Goal: Download file/media

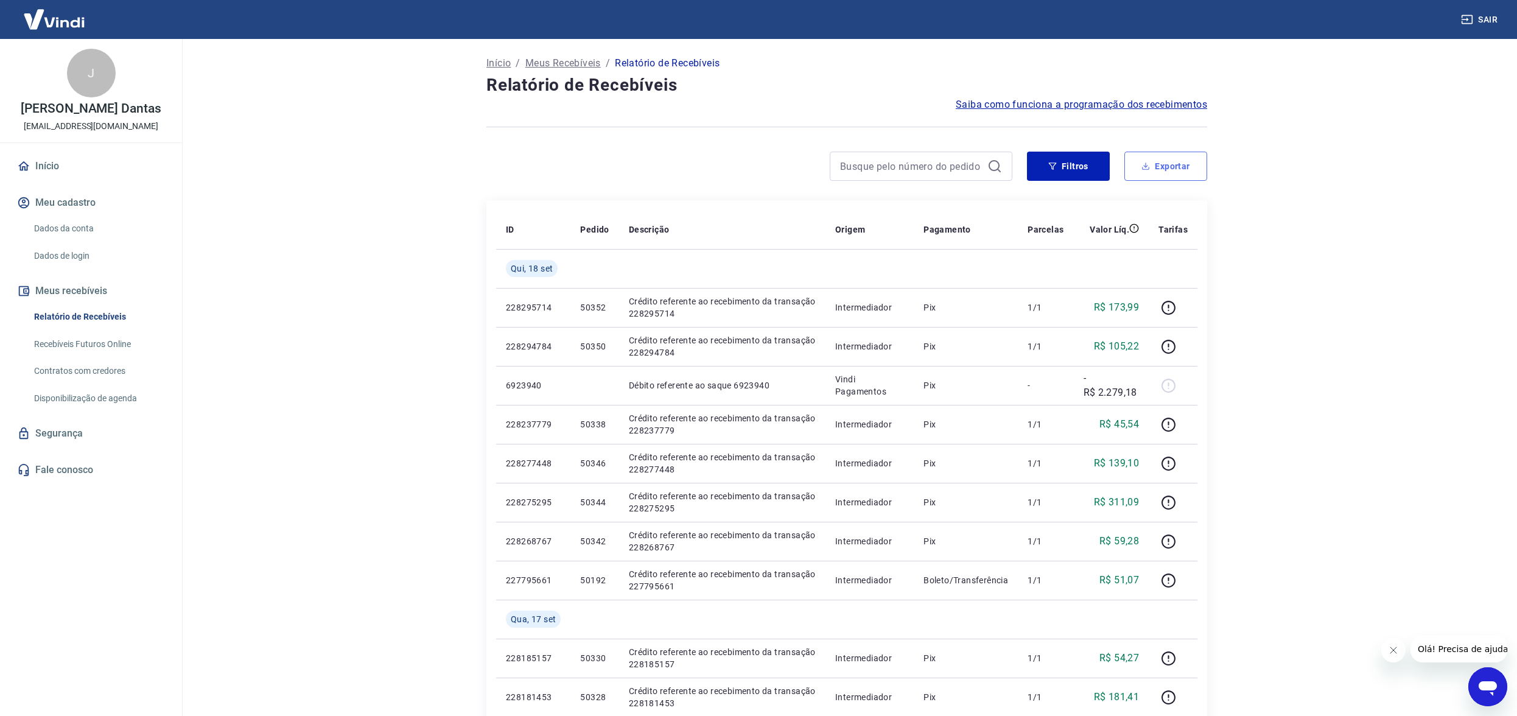
click at [1160, 158] on button "Exportar" at bounding box center [1165, 166] width 83 height 29
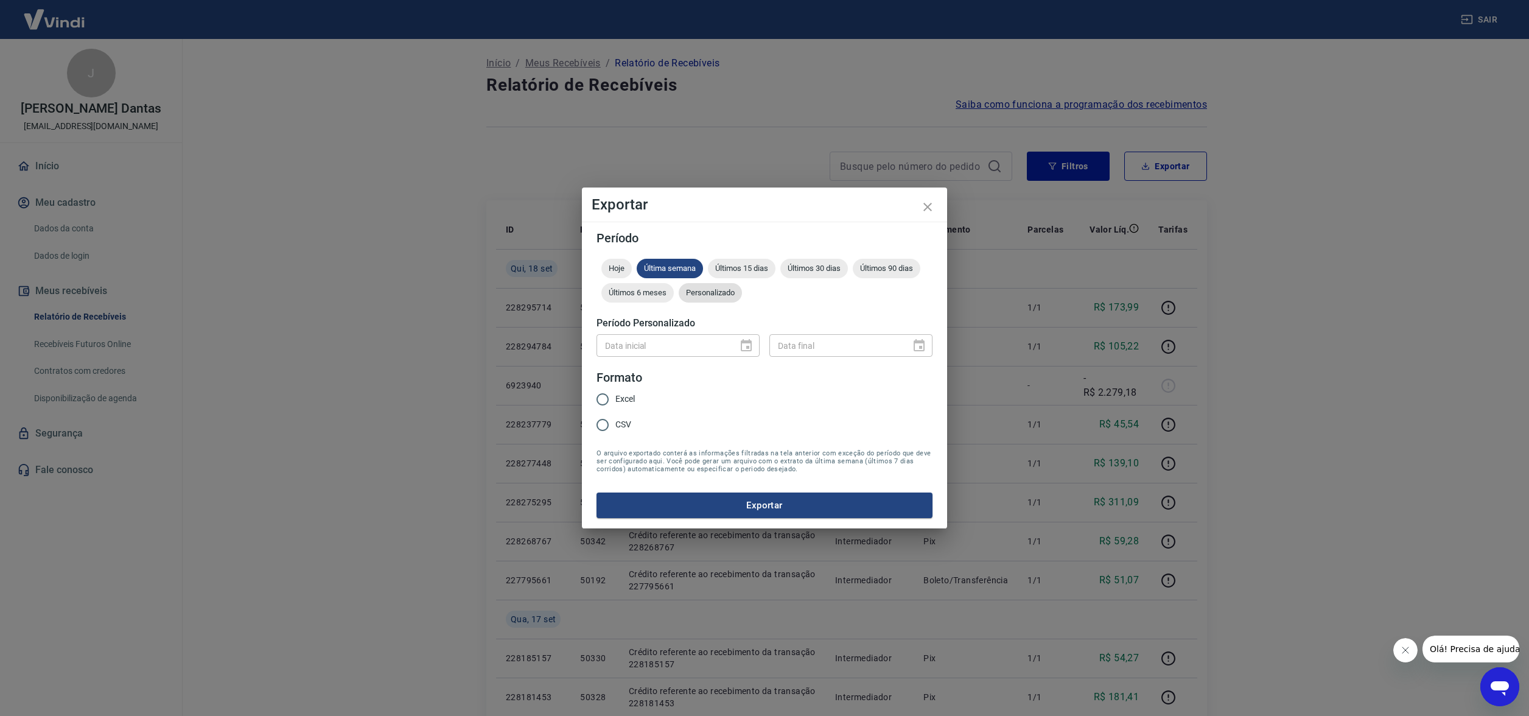
click at [702, 292] on span "Personalizado" at bounding box center [710, 292] width 63 height 9
click at [746, 346] on icon "Choose date" at bounding box center [746, 345] width 15 height 15
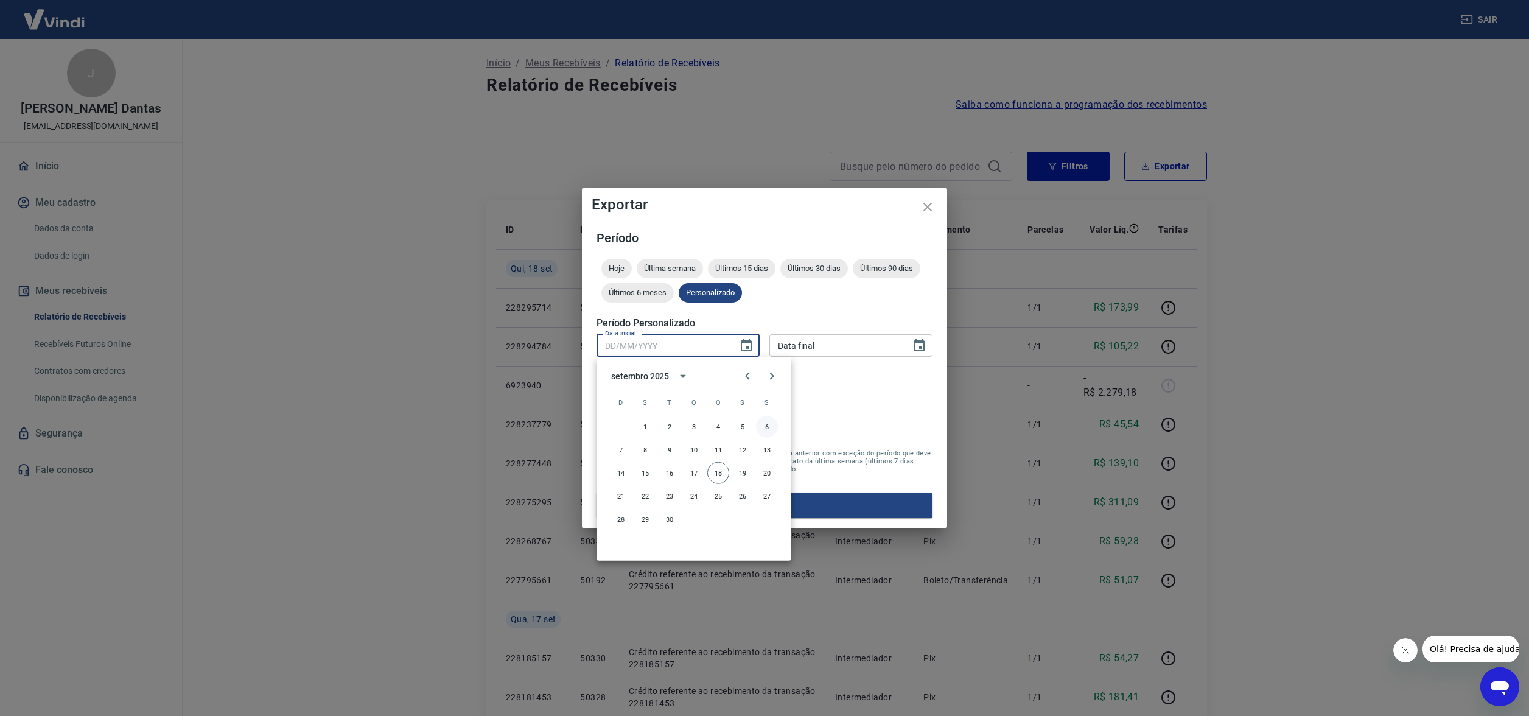
click at [767, 419] on button "6" at bounding box center [767, 427] width 22 height 22
type input "[DATE]"
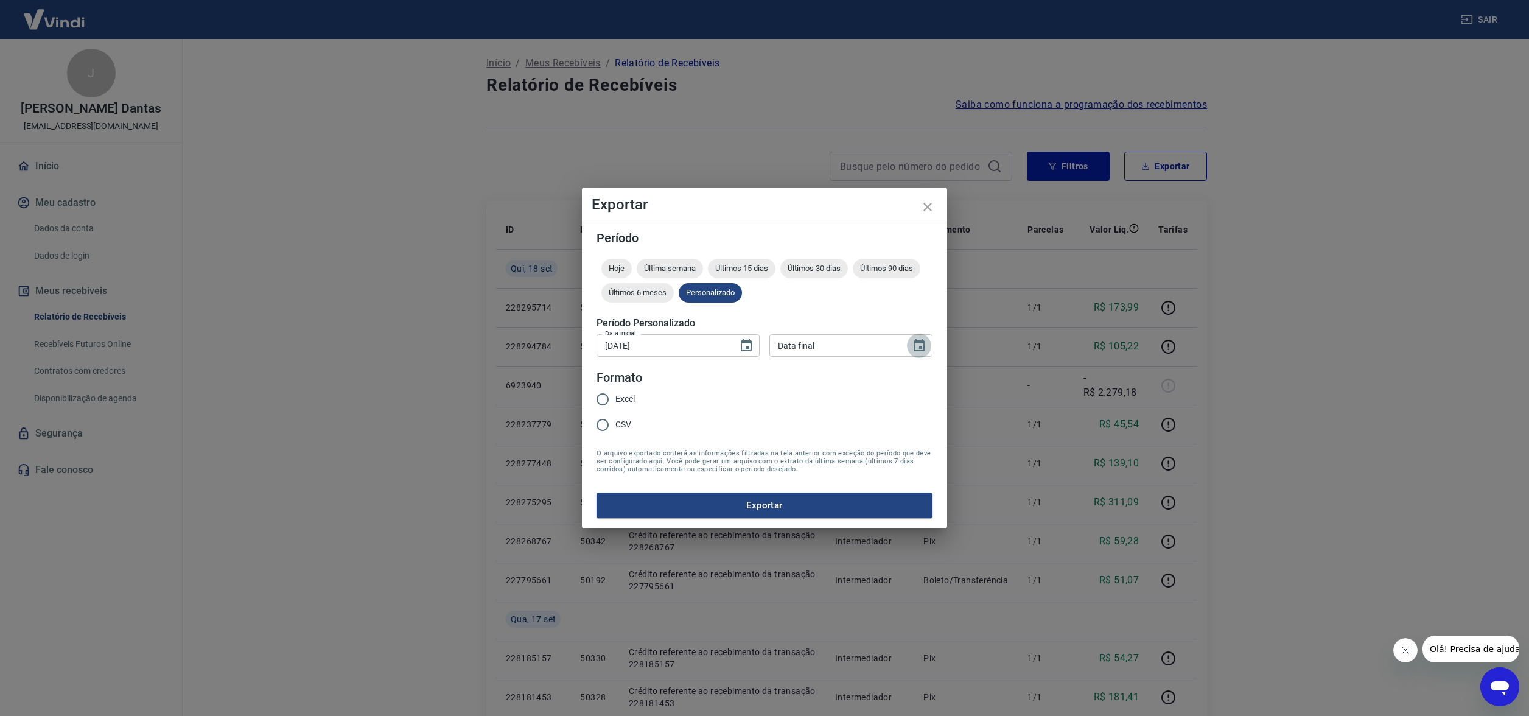
click at [922, 343] on icon "Choose date" at bounding box center [919, 345] width 15 height 15
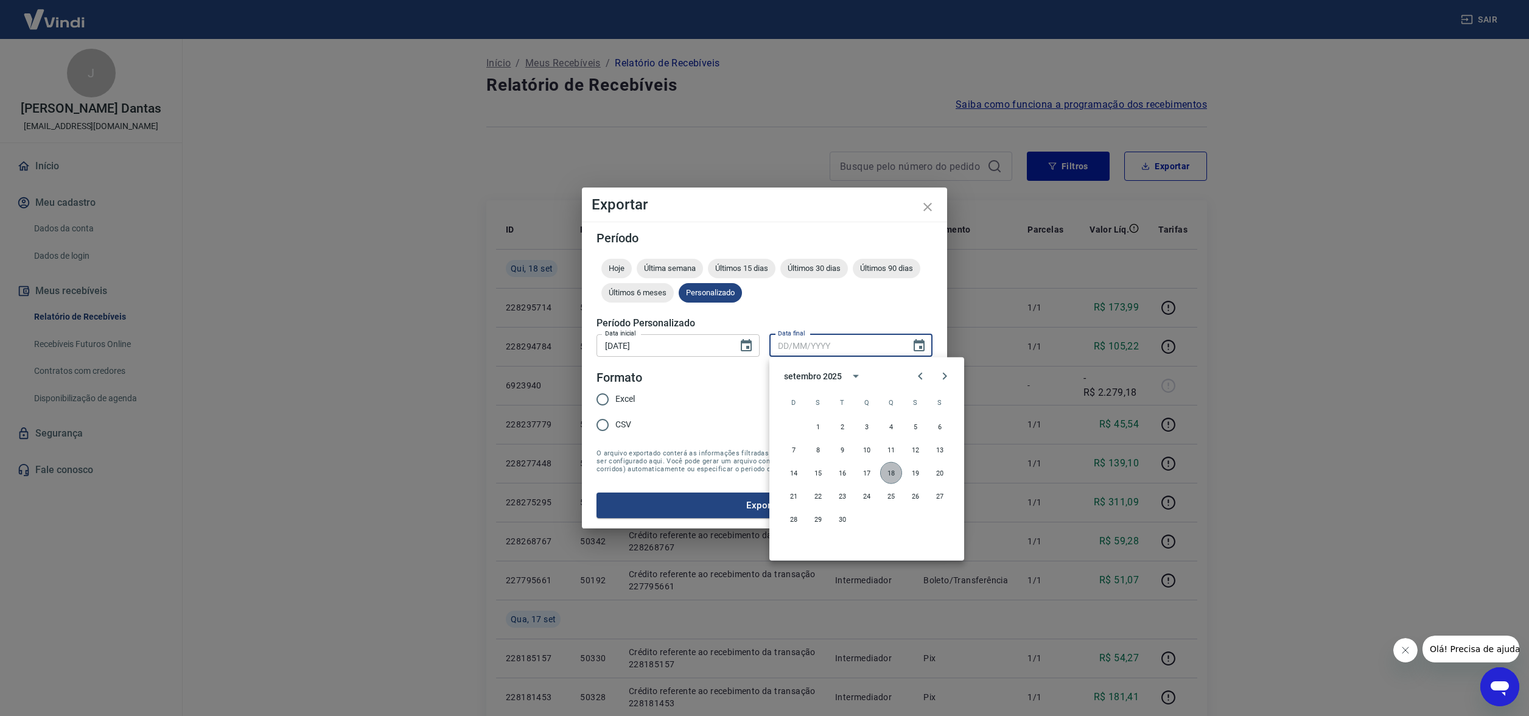
click at [891, 469] on button "18" at bounding box center [891, 473] width 22 height 22
type input "[DATE]"
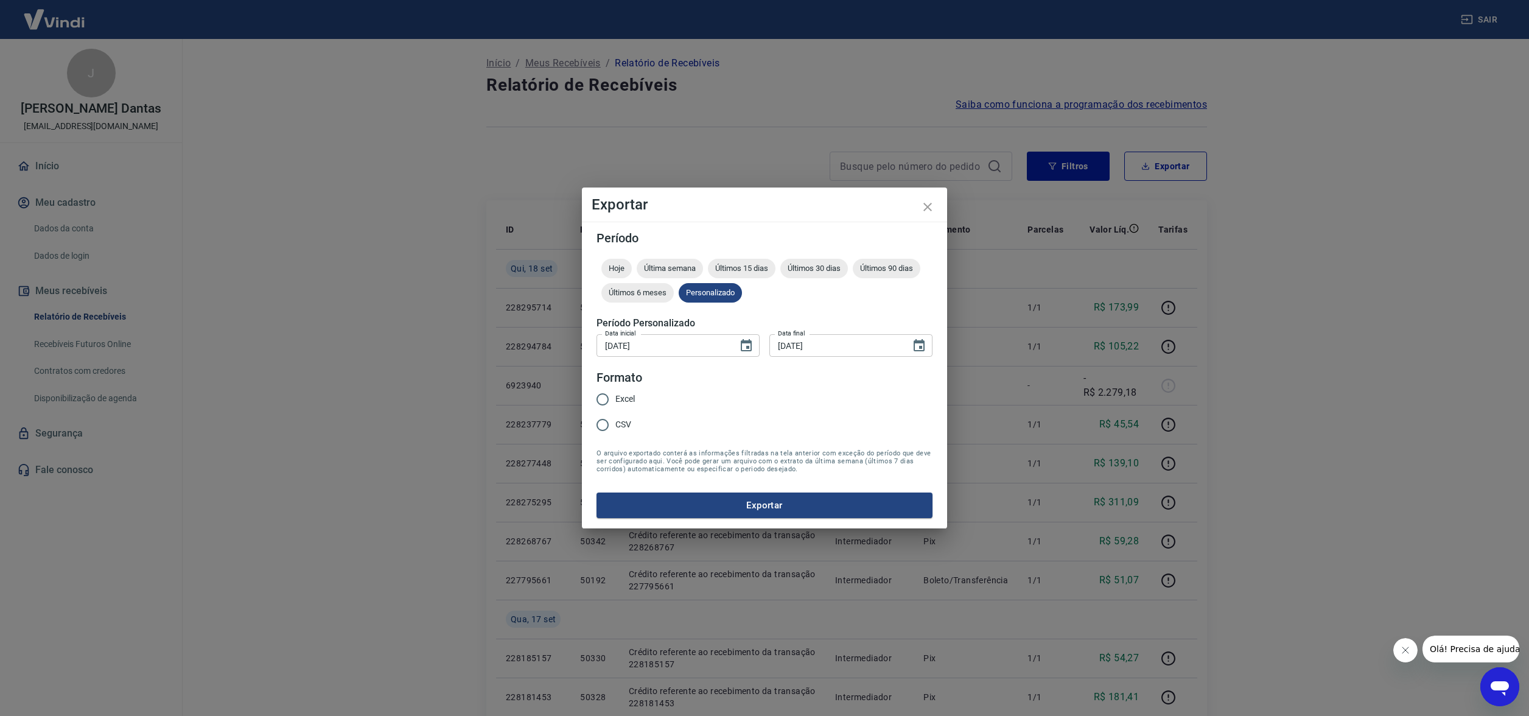
click at [600, 420] on input "CSV" at bounding box center [603, 425] width 26 height 26
radio input "true"
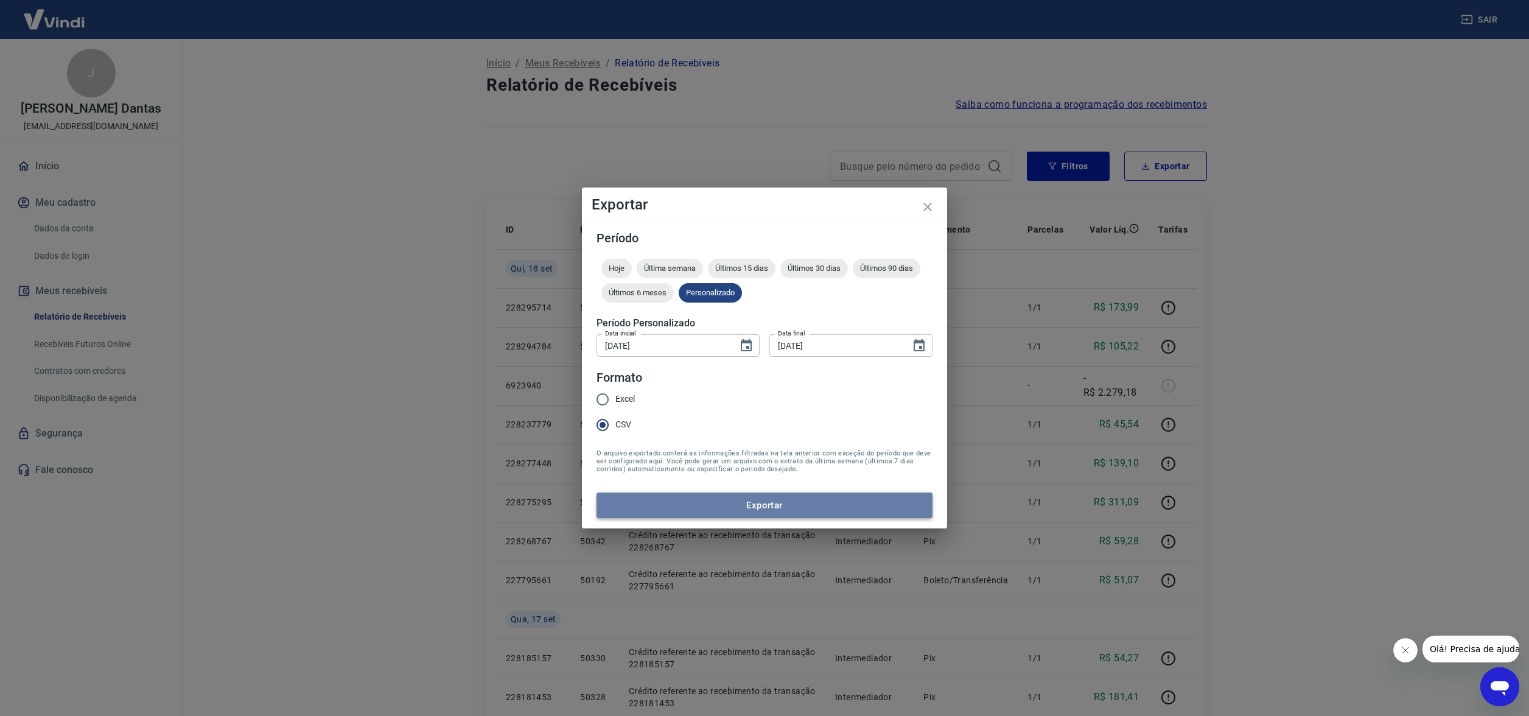
click at [763, 508] on button "Exportar" at bounding box center [765, 505] width 336 height 26
